Goal: Register for event/course

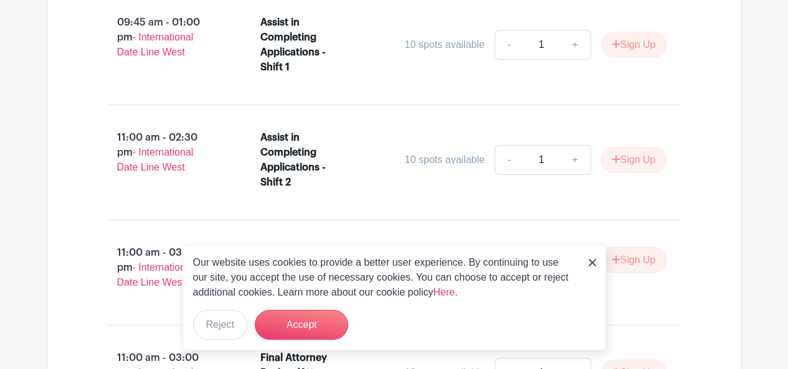
scroll to position [1133, 0]
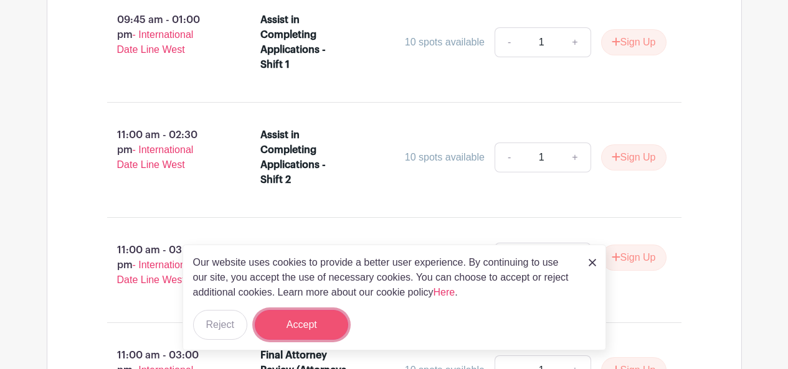
click at [289, 322] on button "Accept" at bounding box center [301, 325] width 93 height 30
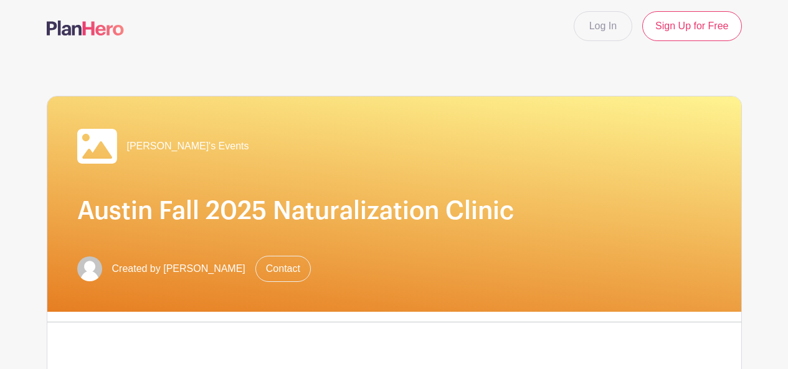
scroll to position [0, 0]
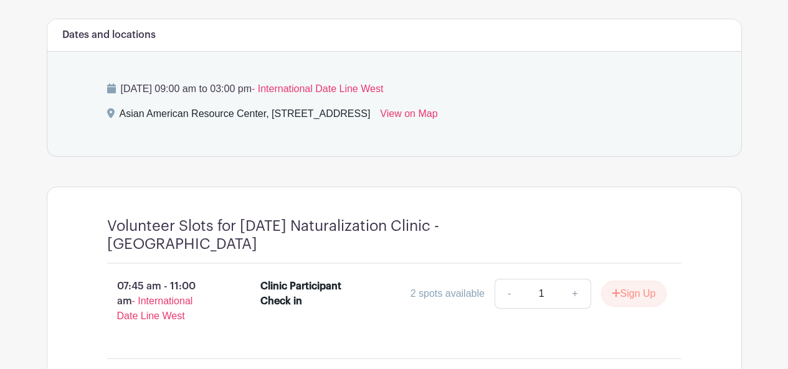
scroll to position [528, 0]
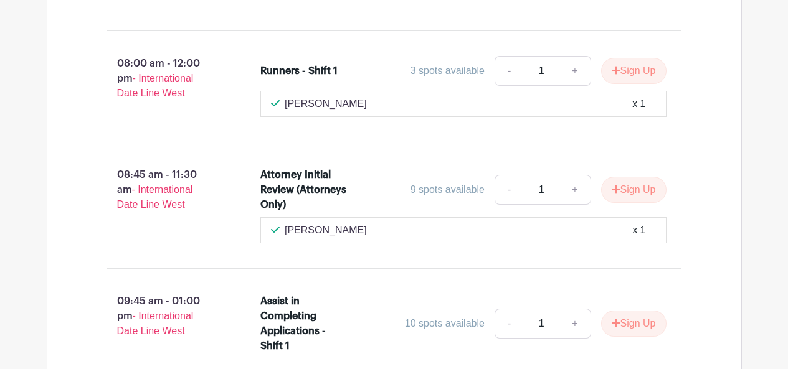
scroll to position [872, 0]
